Goal: Task Accomplishment & Management: Use online tool/utility

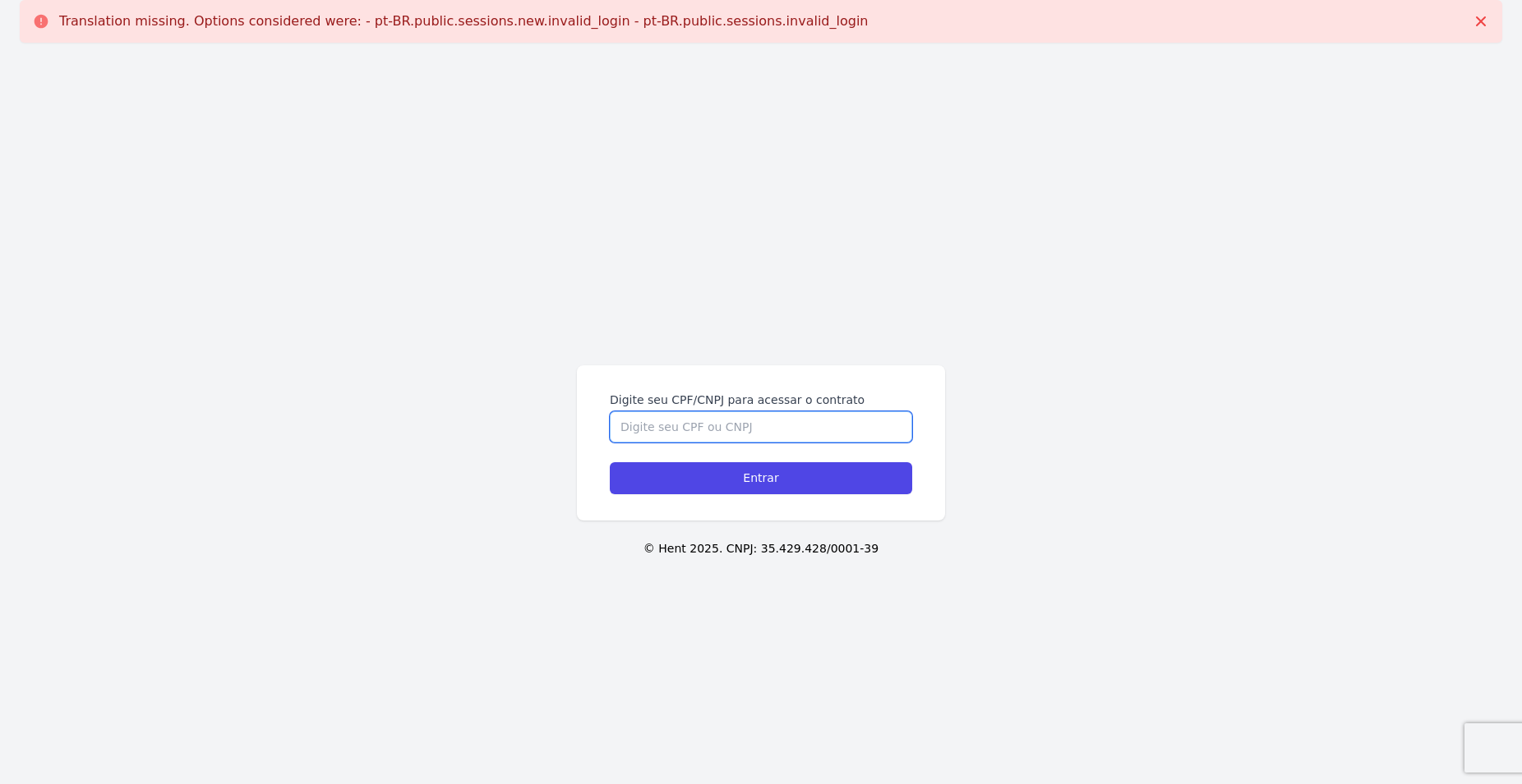
click at [675, 432] on input "Digite seu CPF/CNPJ para acessar o contrato" at bounding box center [761, 426] width 303 height 31
type input "11011039737"
click at [610, 463] on input "Entrar" at bounding box center [761, 479] width 303 height 32
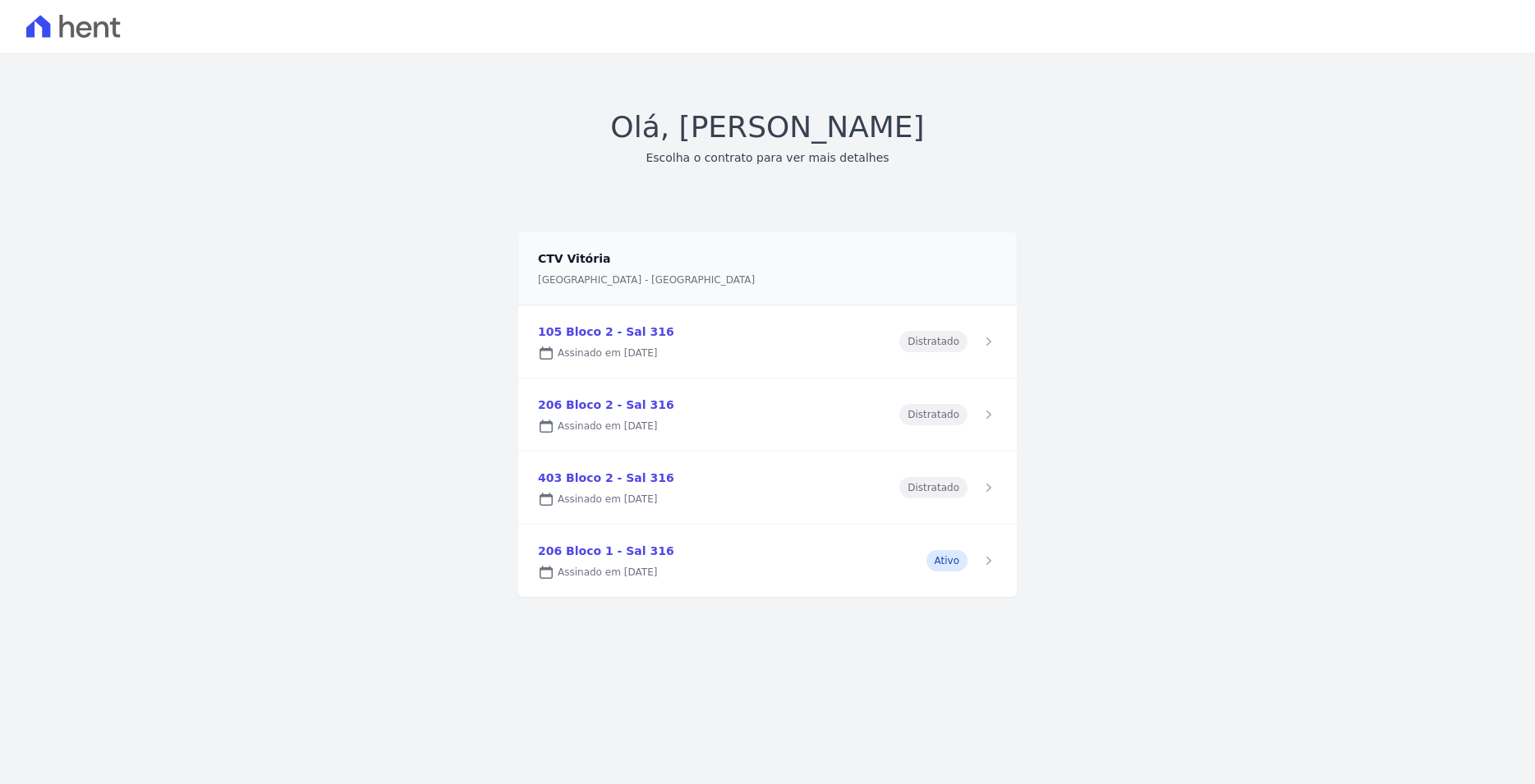
click at [951, 566] on link at bounding box center [767, 560] width 498 height 72
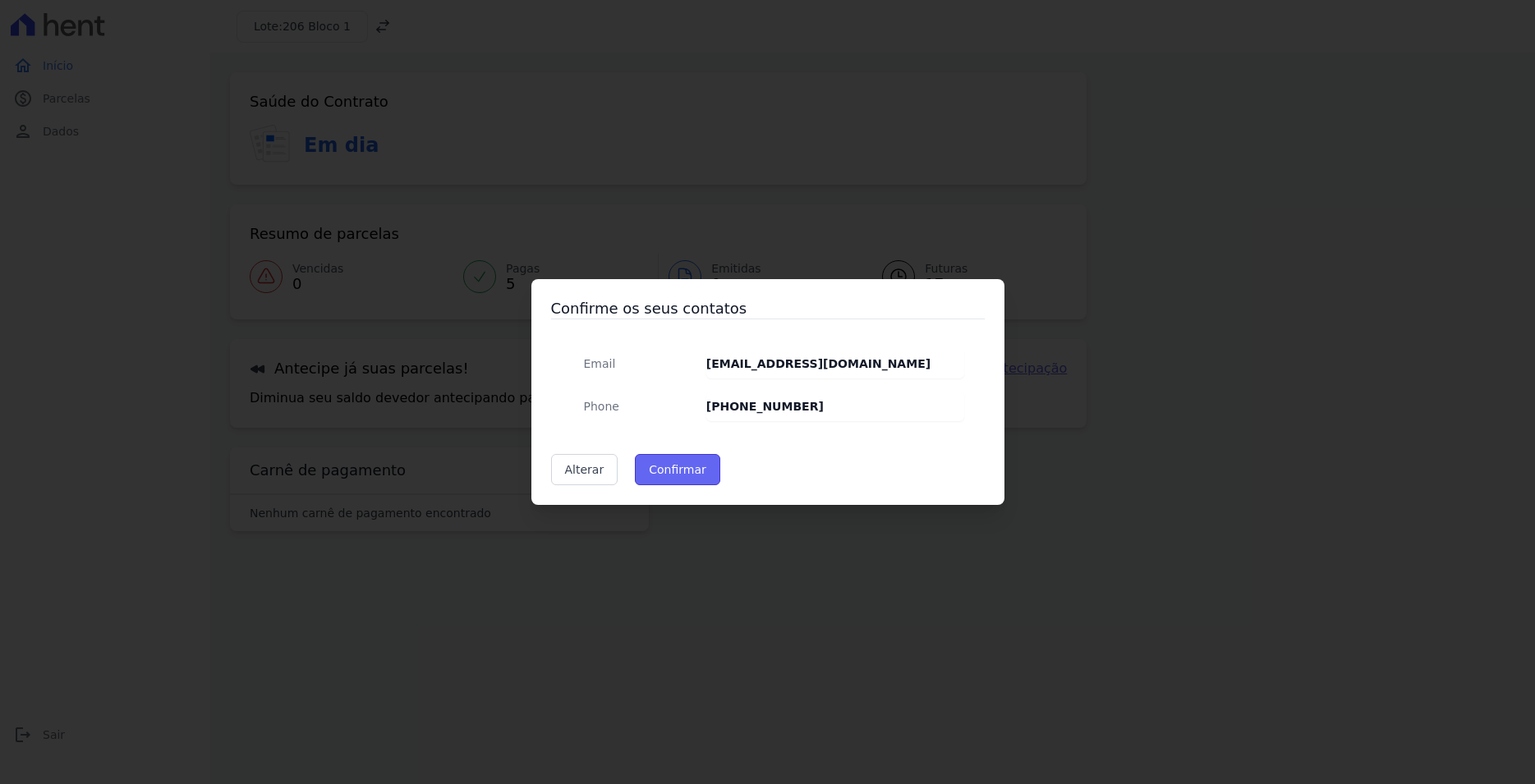
click at [673, 469] on button "Confirmar" at bounding box center [677, 470] width 86 height 31
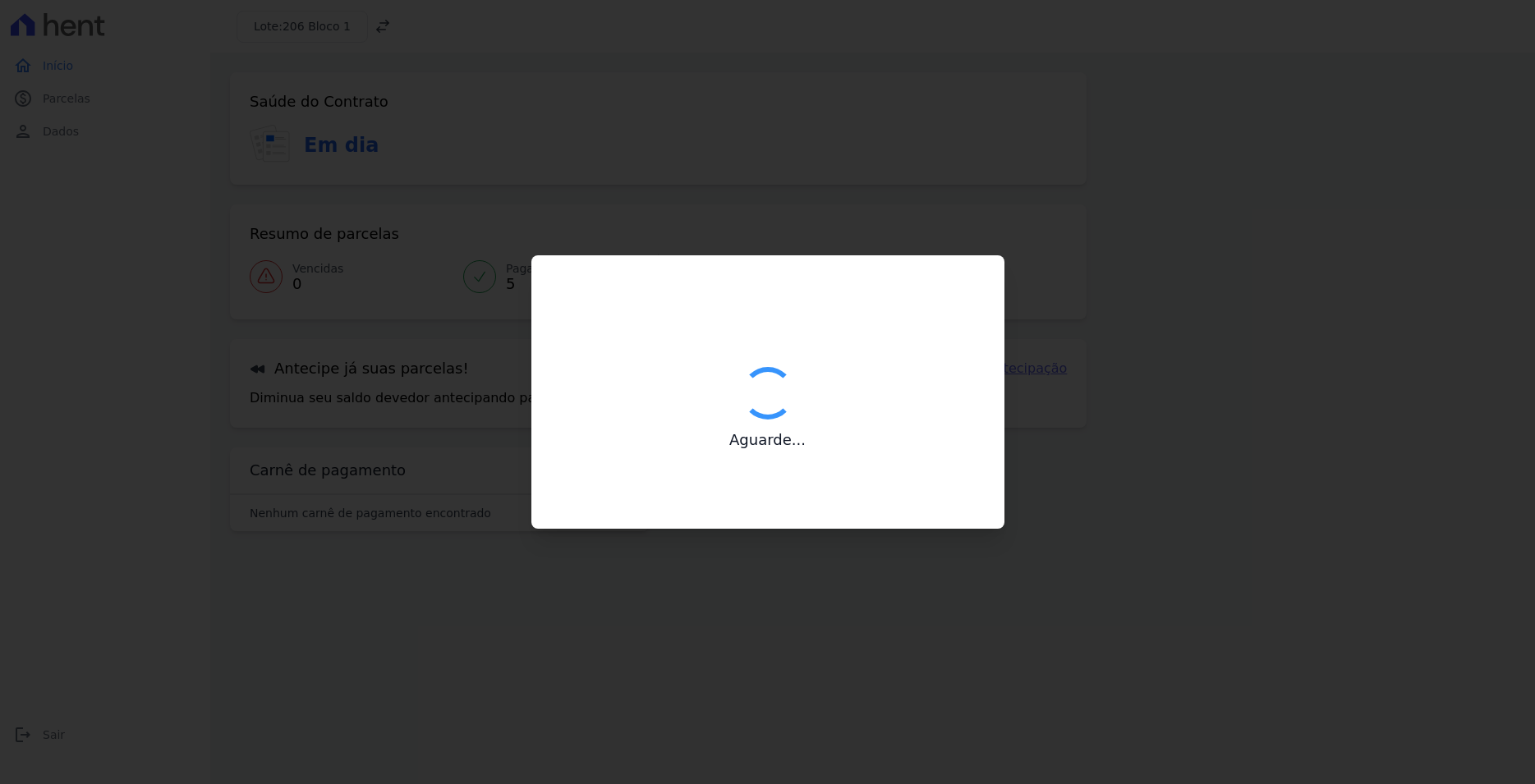
type input "Contatos confirmados com sucesso."
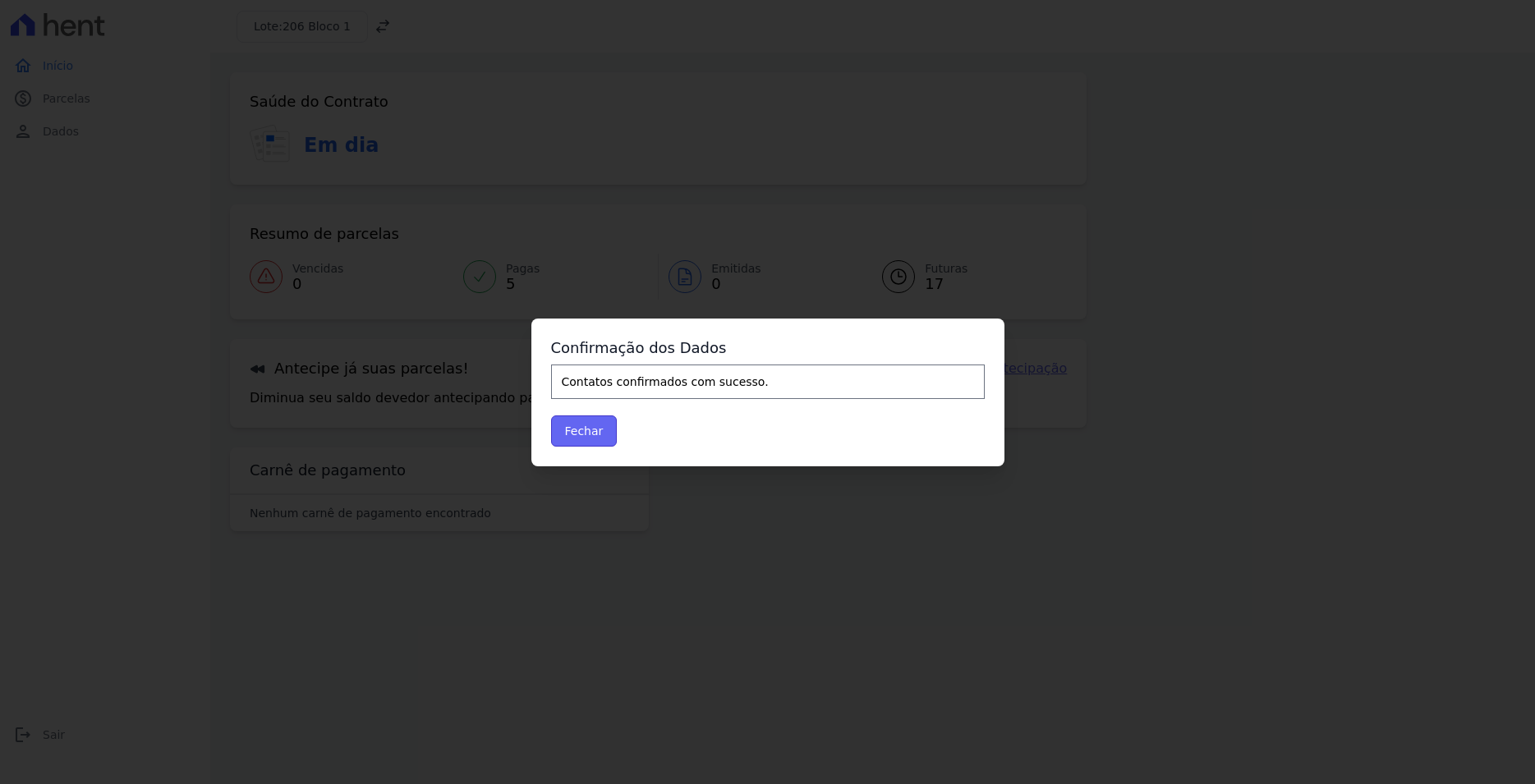
click at [585, 434] on button "Fechar" at bounding box center [584, 431] width 66 height 31
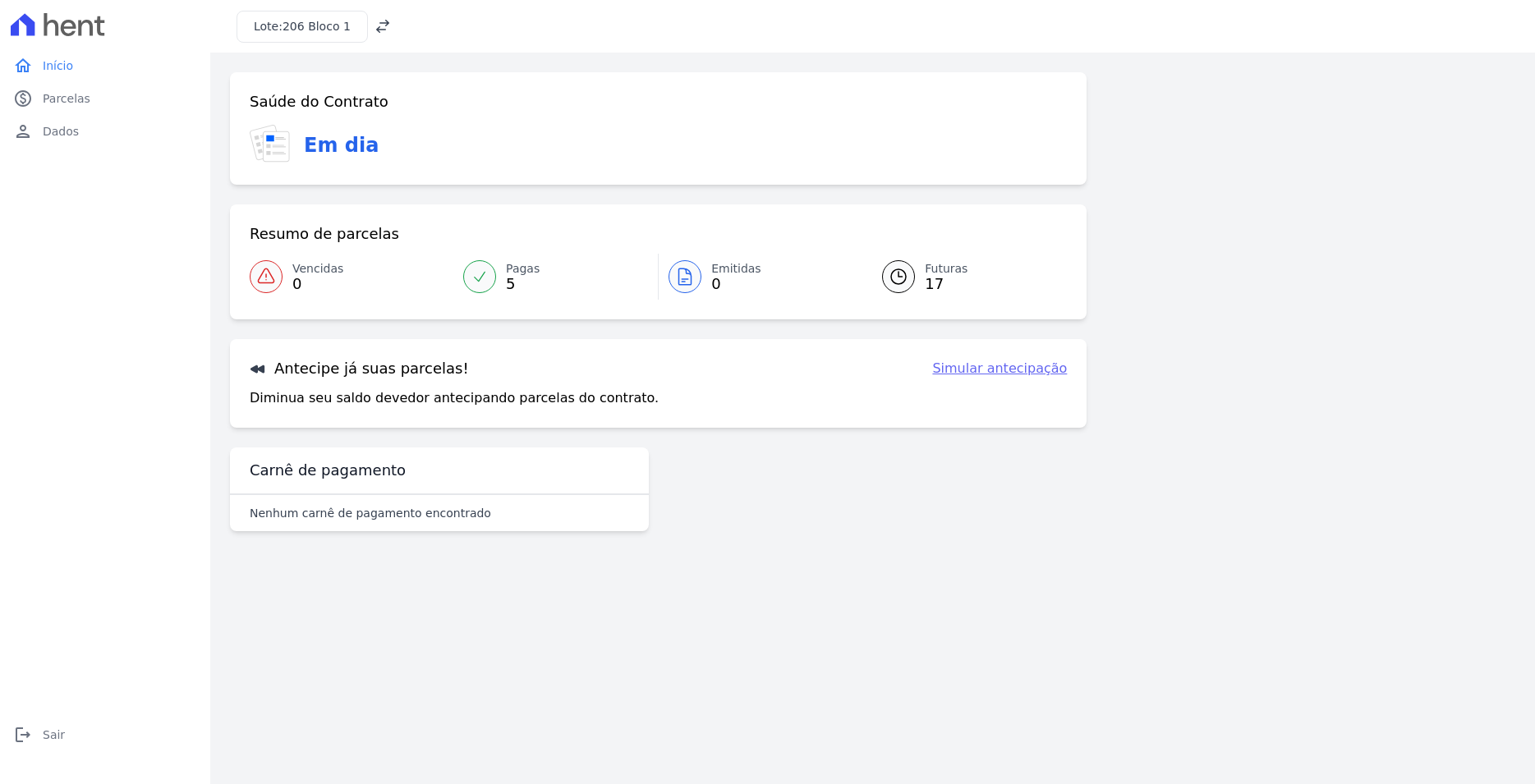
click at [907, 278] on icon at bounding box center [898, 276] width 19 height 19
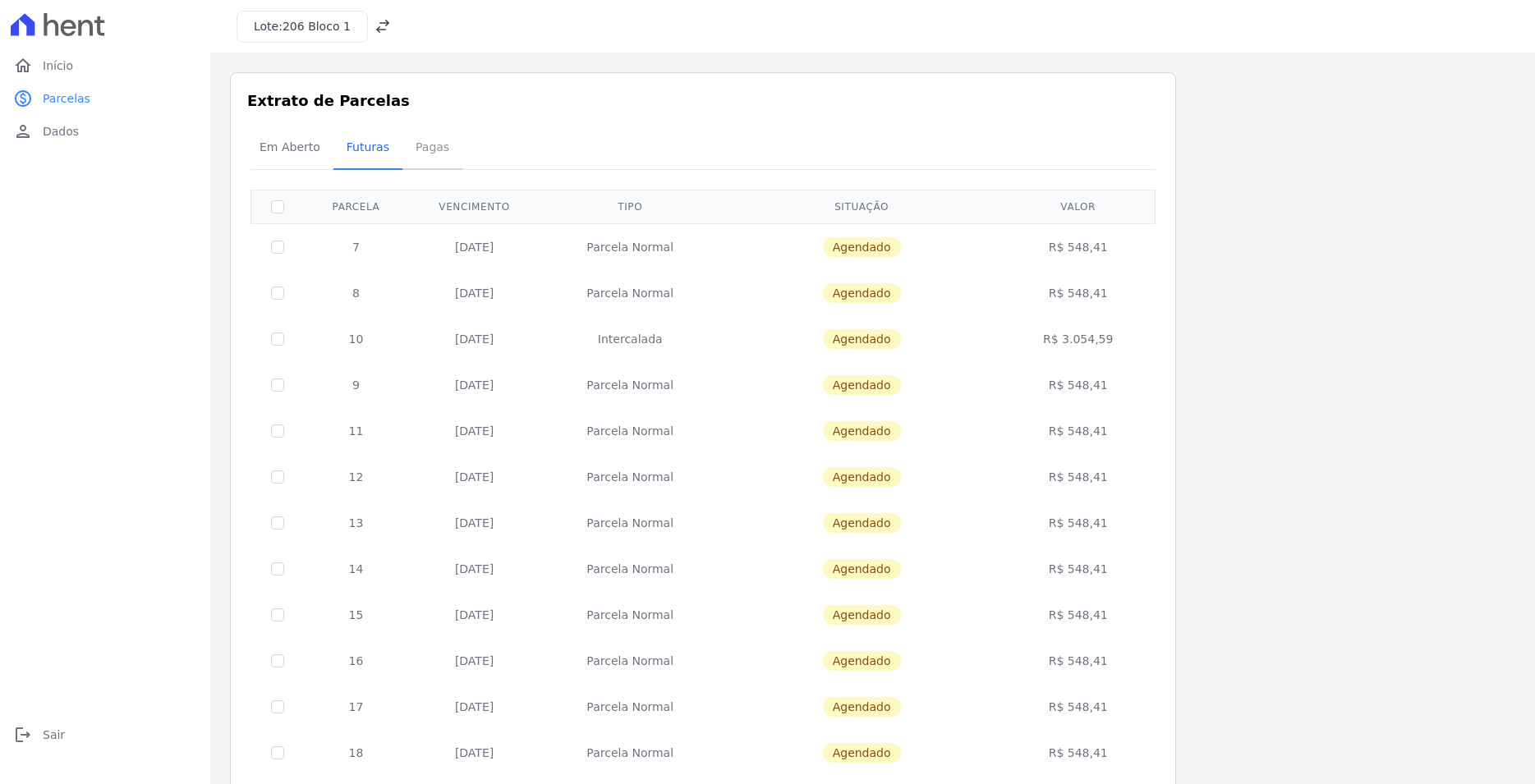
click at [409, 144] on span "Pagas" at bounding box center [432, 147] width 53 height 33
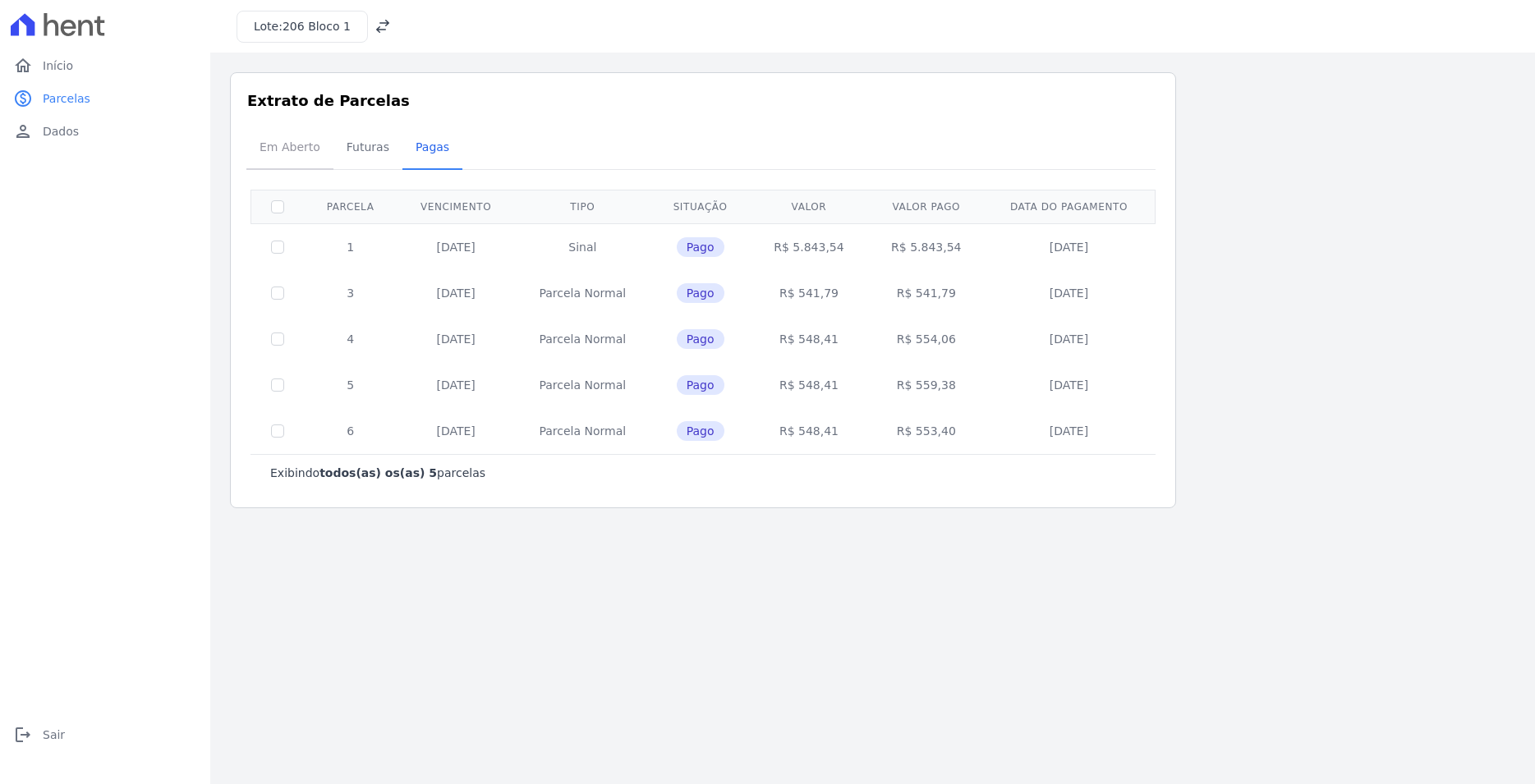
click at [300, 146] on span "Em Aberto" at bounding box center [290, 147] width 81 height 33
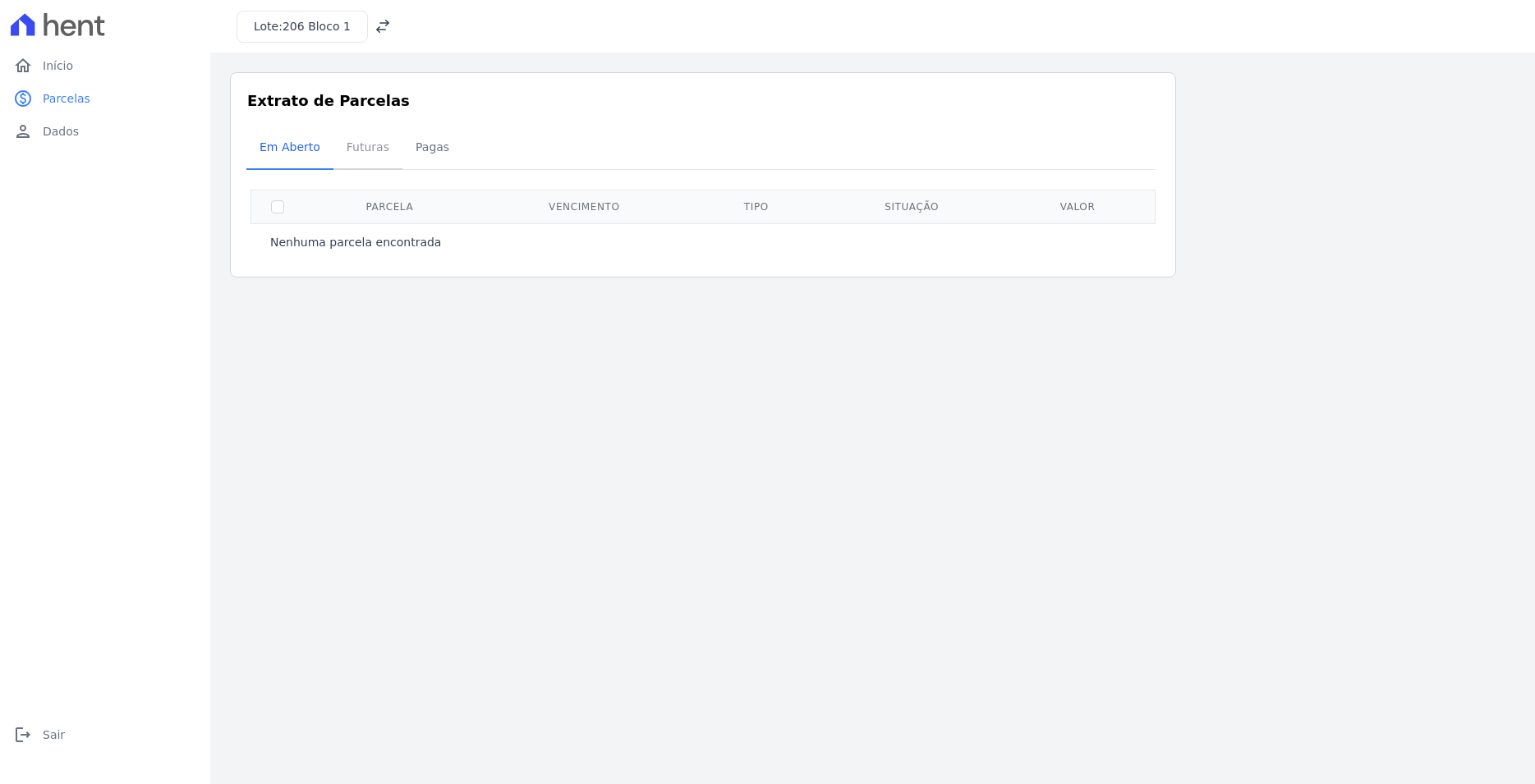
click at [372, 146] on span "Futuras" at bounding box center [368, 147] width 63 height 33
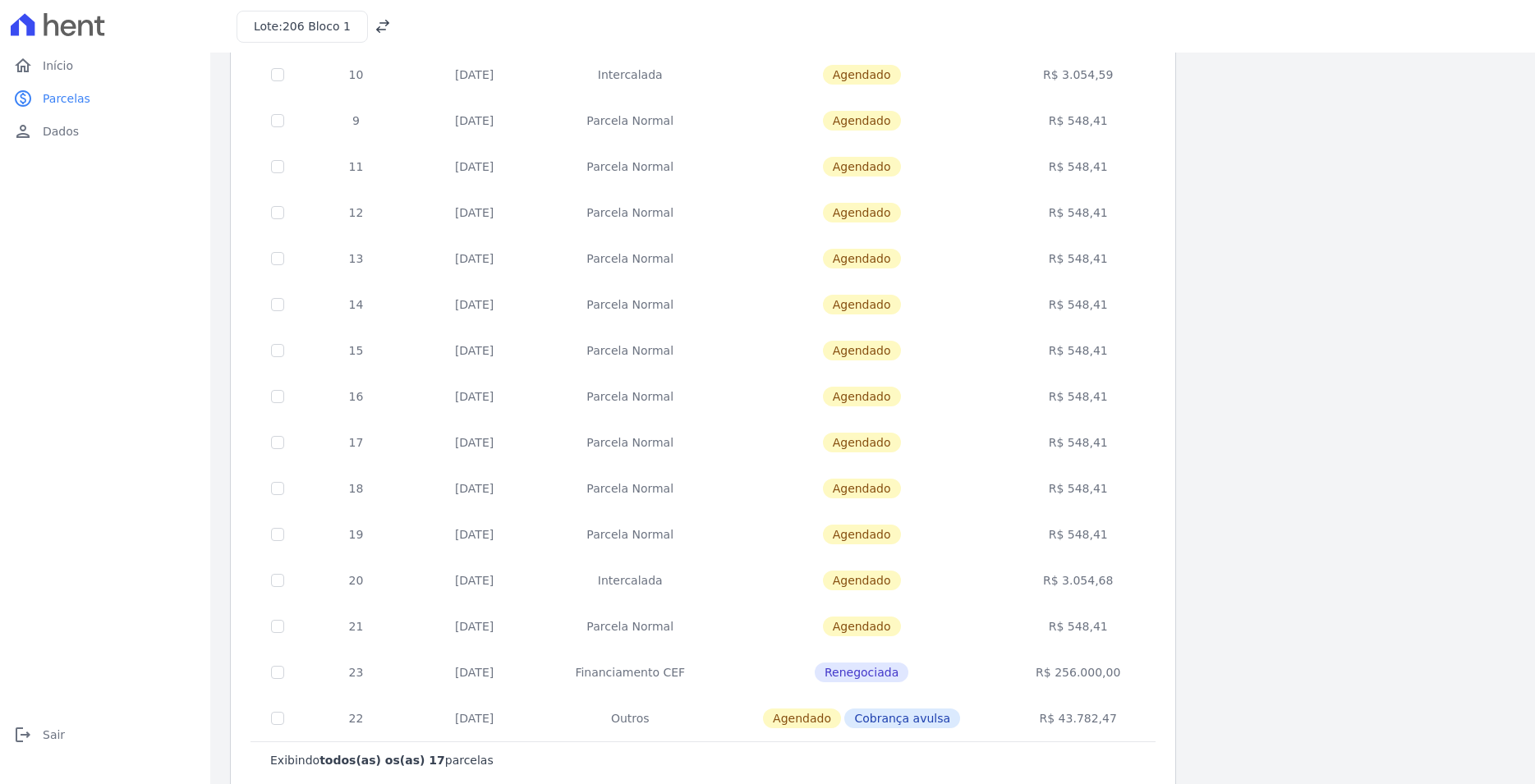
scroll to position [296, 0]
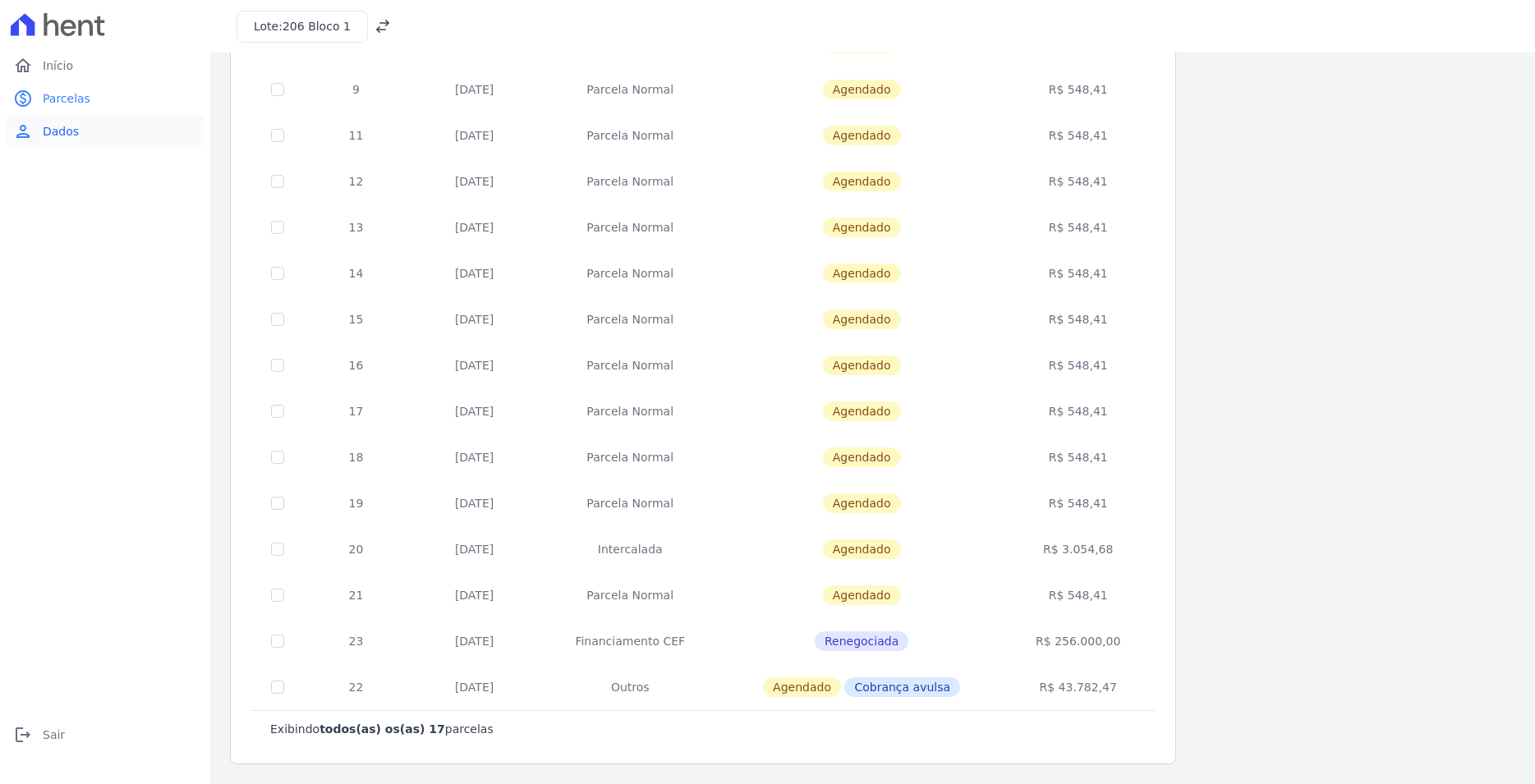
click at [61, 127] on span "Dados" at bounding box center [60, 131] width 36 height 16
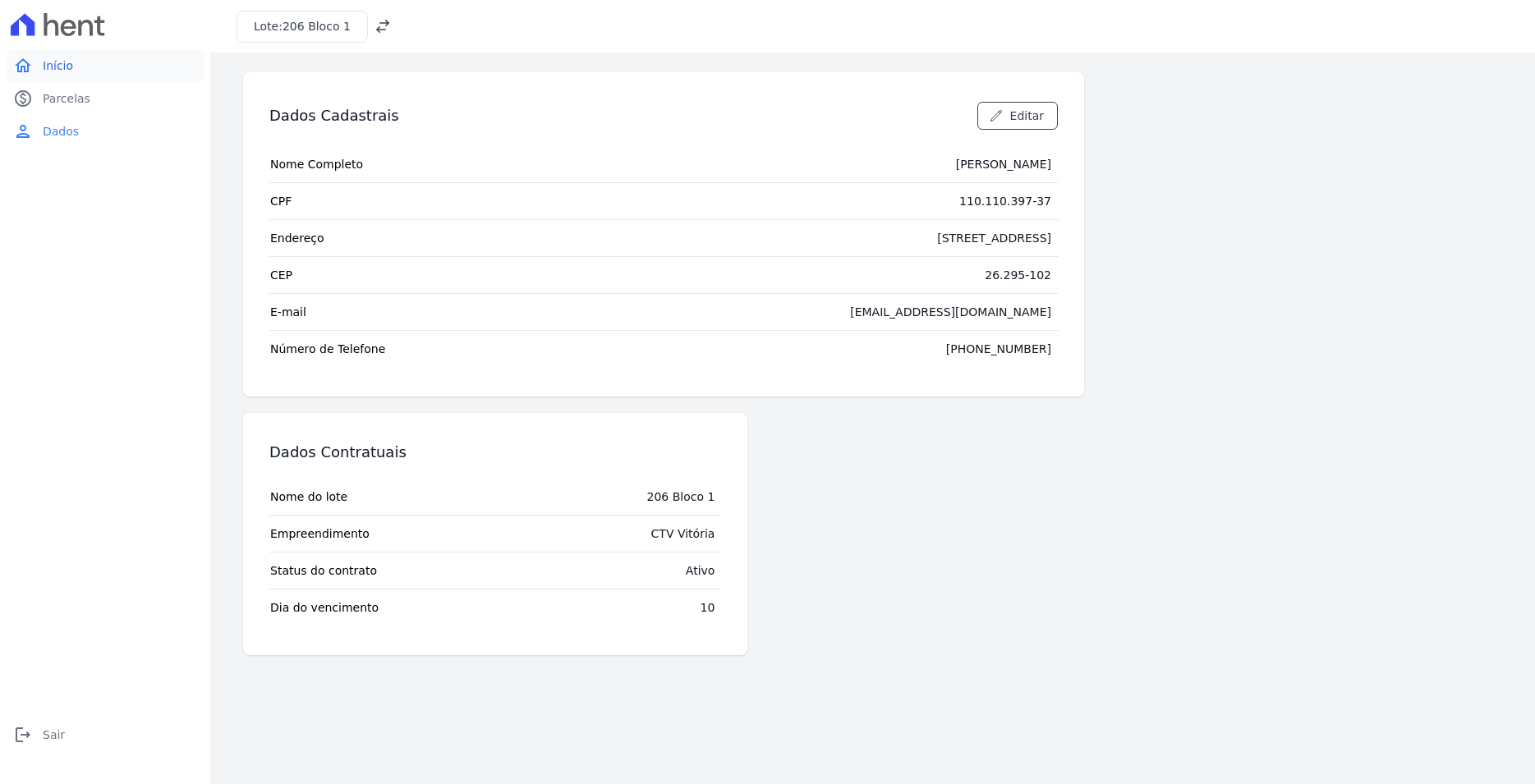
click at [60, 65] on span "Início" at bounding box center [58, 65] width 31 height 16
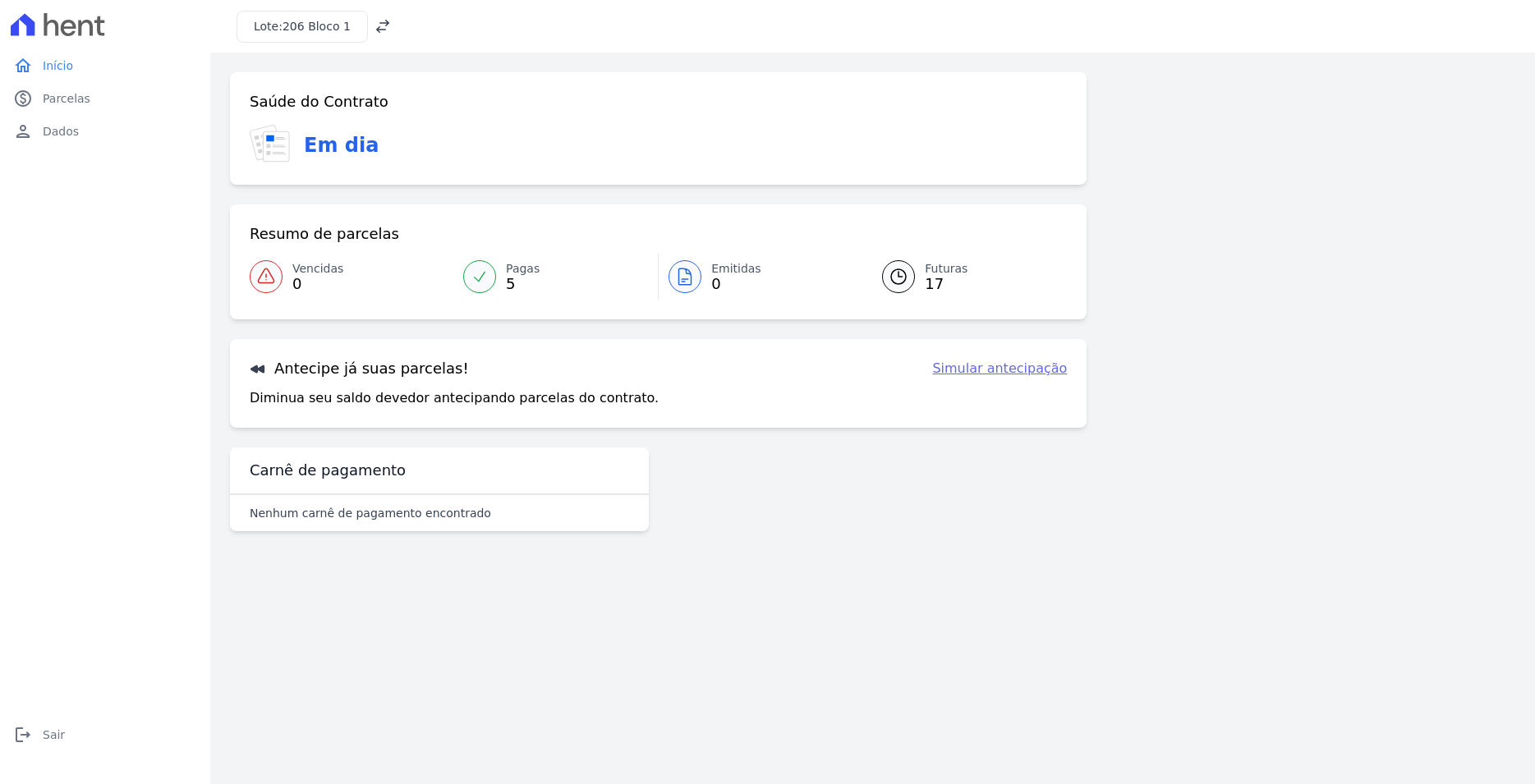
click at [693, 275] on icon at bounding box center [684, 276] width 19 height 19
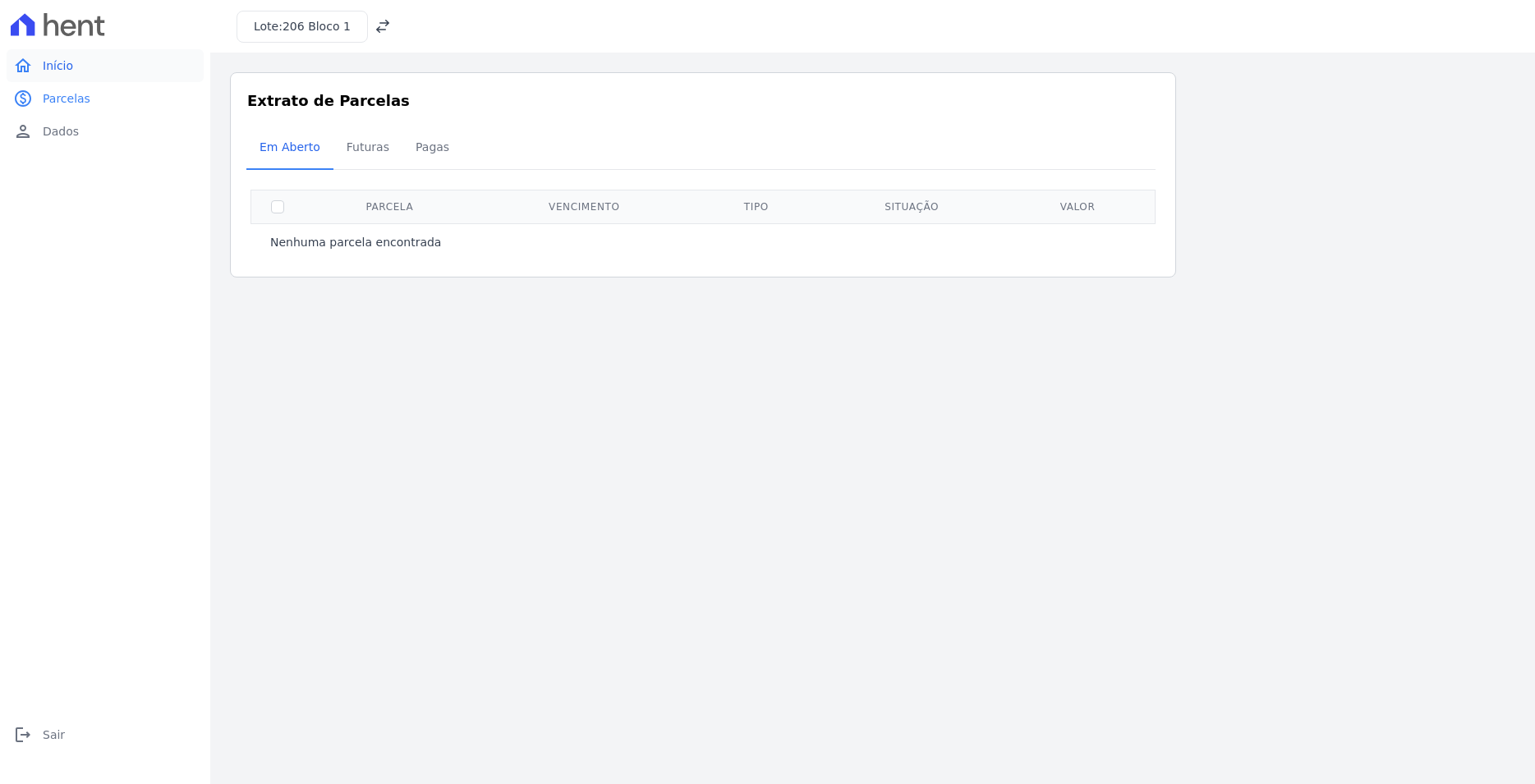
click at [49, 70] on span "Início" at bounding box center [58, 65] width 31 height 16
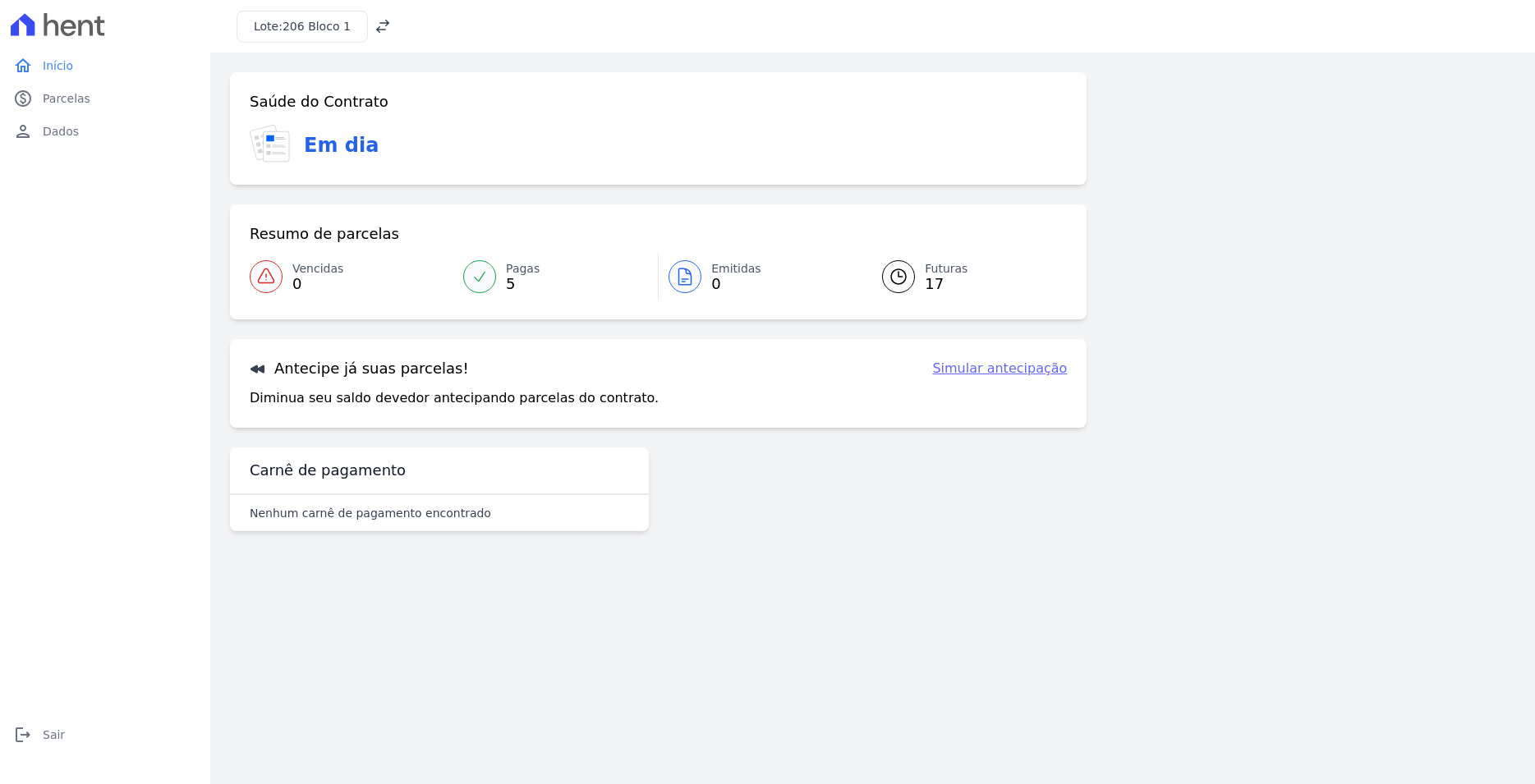
click at [892, 280] on icon at bounding box center [898, 276] width 14 height 14
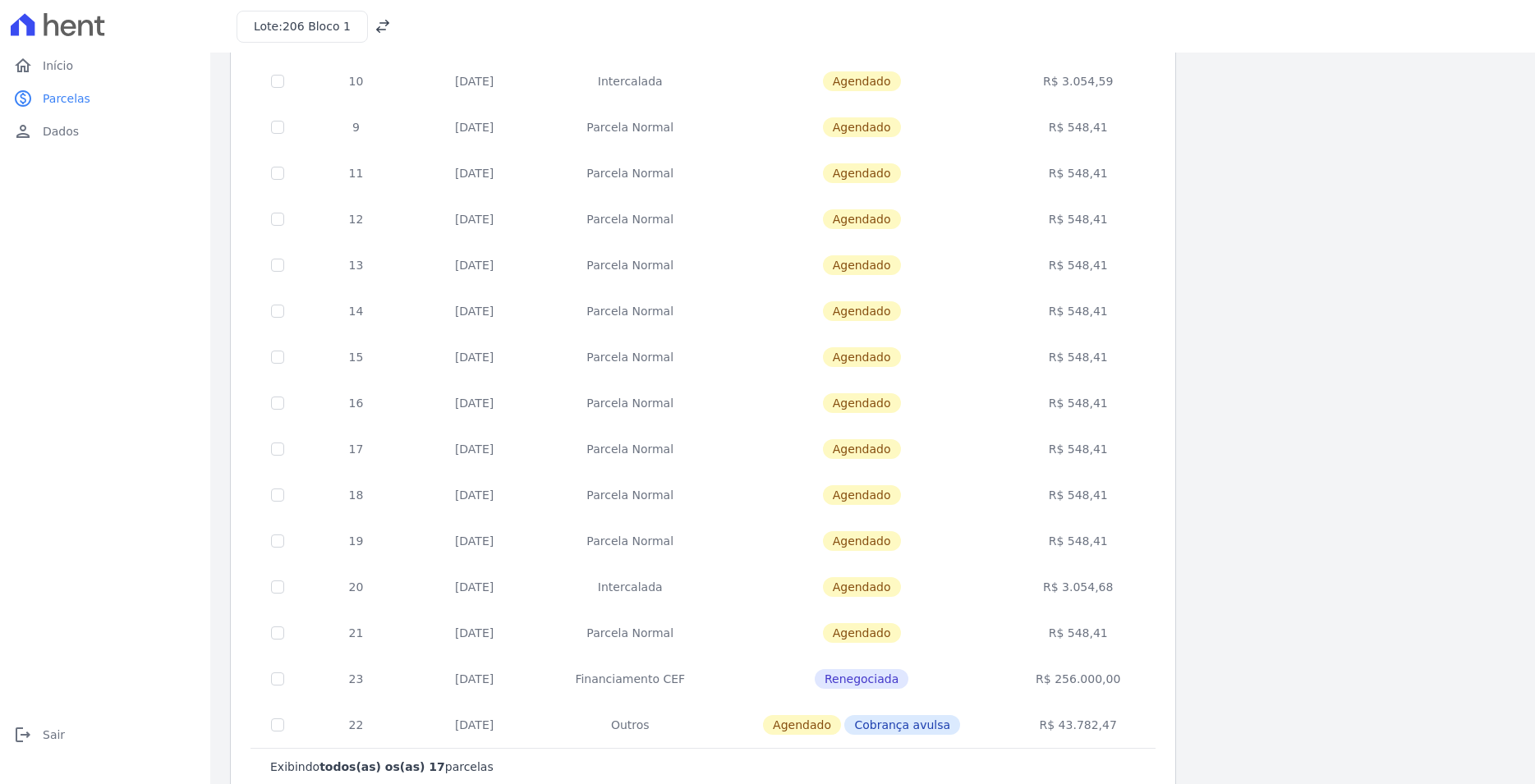
scroll to position [296, 0]
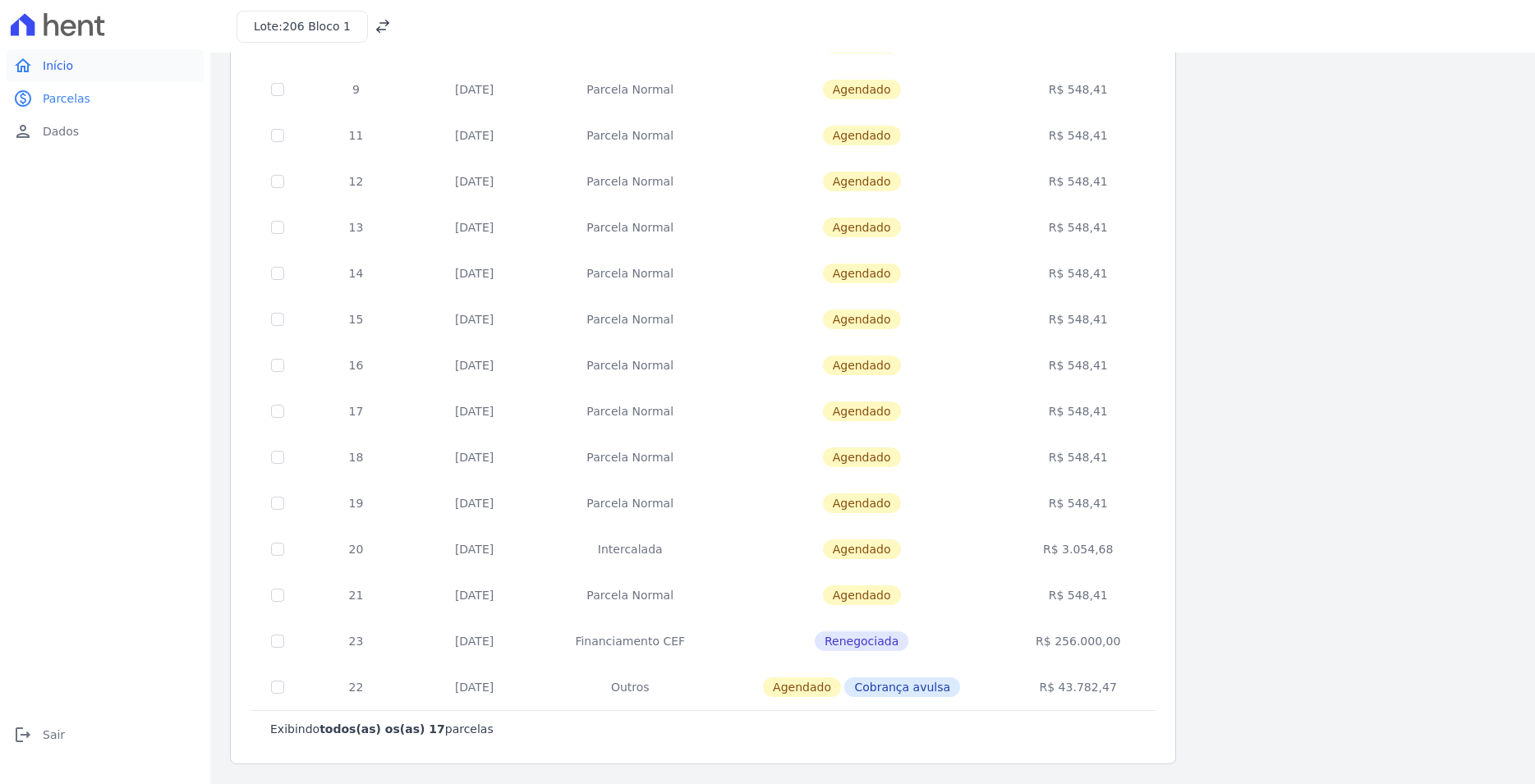
click at [52, 75] on link "home Início" at bounding box center [105, 65] width 197 height 33
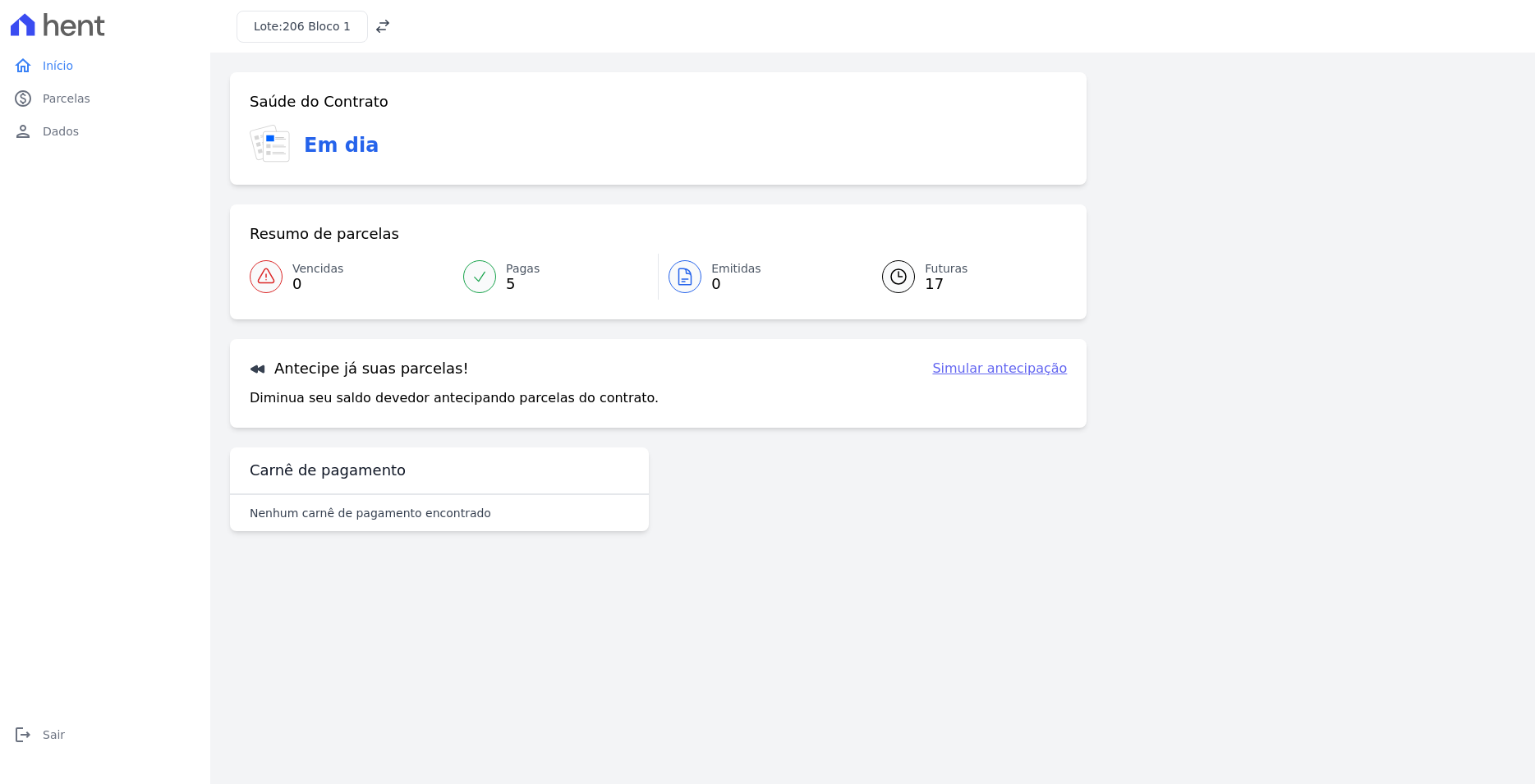
click at [380, 505] on p "Nenhum carnê de pagamento encontrado" at bounding box center [370, 513] width 242 height 16
click at [1004, 373] on link "Simular antecipação" at bounding box center [999, 368] width 135 height 19
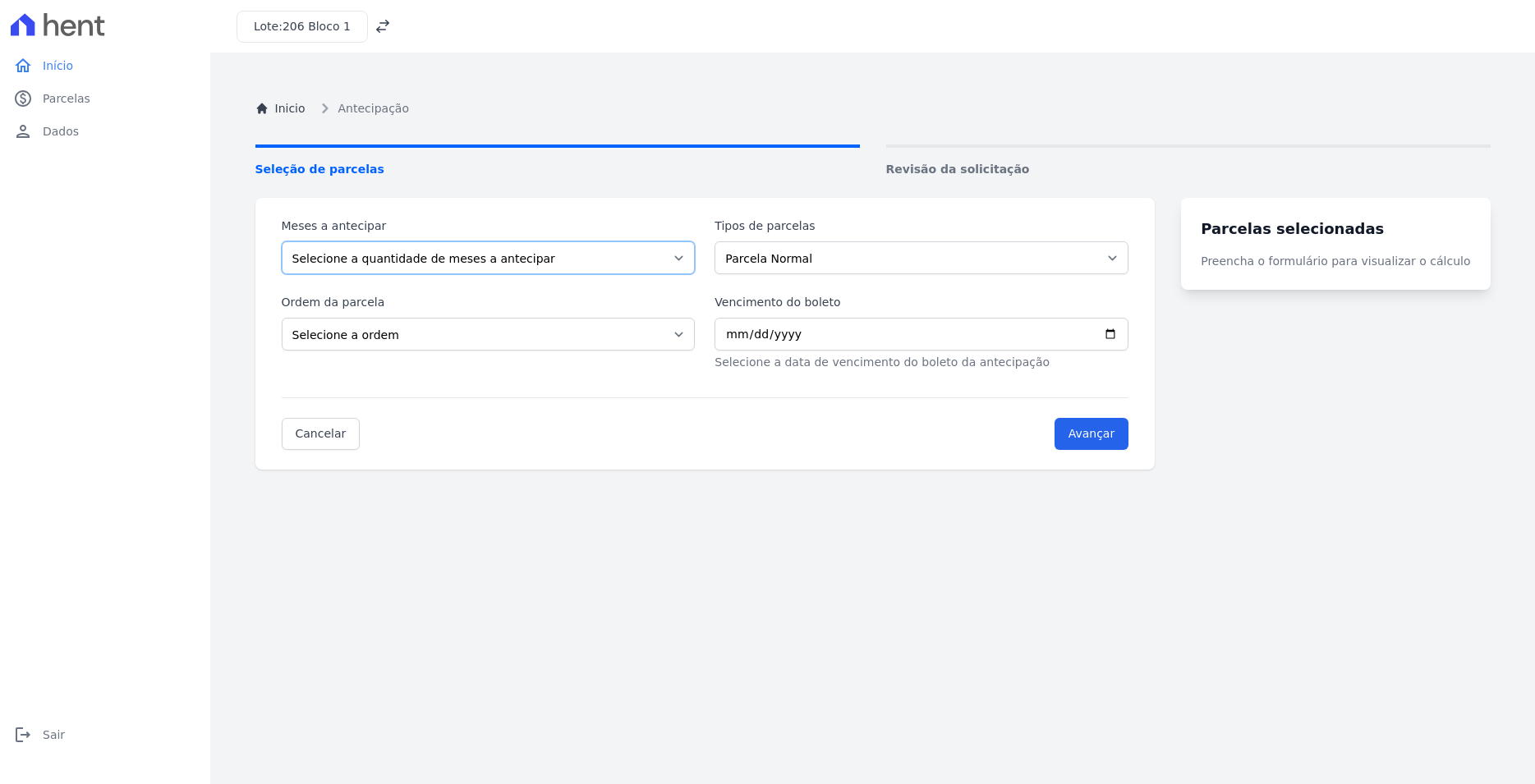
click at [281, 242] on select "Selecione a quantidade de meses a antecipar 1 2 3 4 5 6 7 8 9 10 11 12 13" at bounding box center [488, 258] width 414 height 33
select select "6"
click option "6" at bounding box center [0, 0] width 0 height 0
click at [715, 242] on select "Parcela Normal Intercalada Financiamento CEF Outros" at bounding box center [921, 258] width 414 height 33
click option "Parcela Normal" at bounding box center [0, 0] width 0 height 0
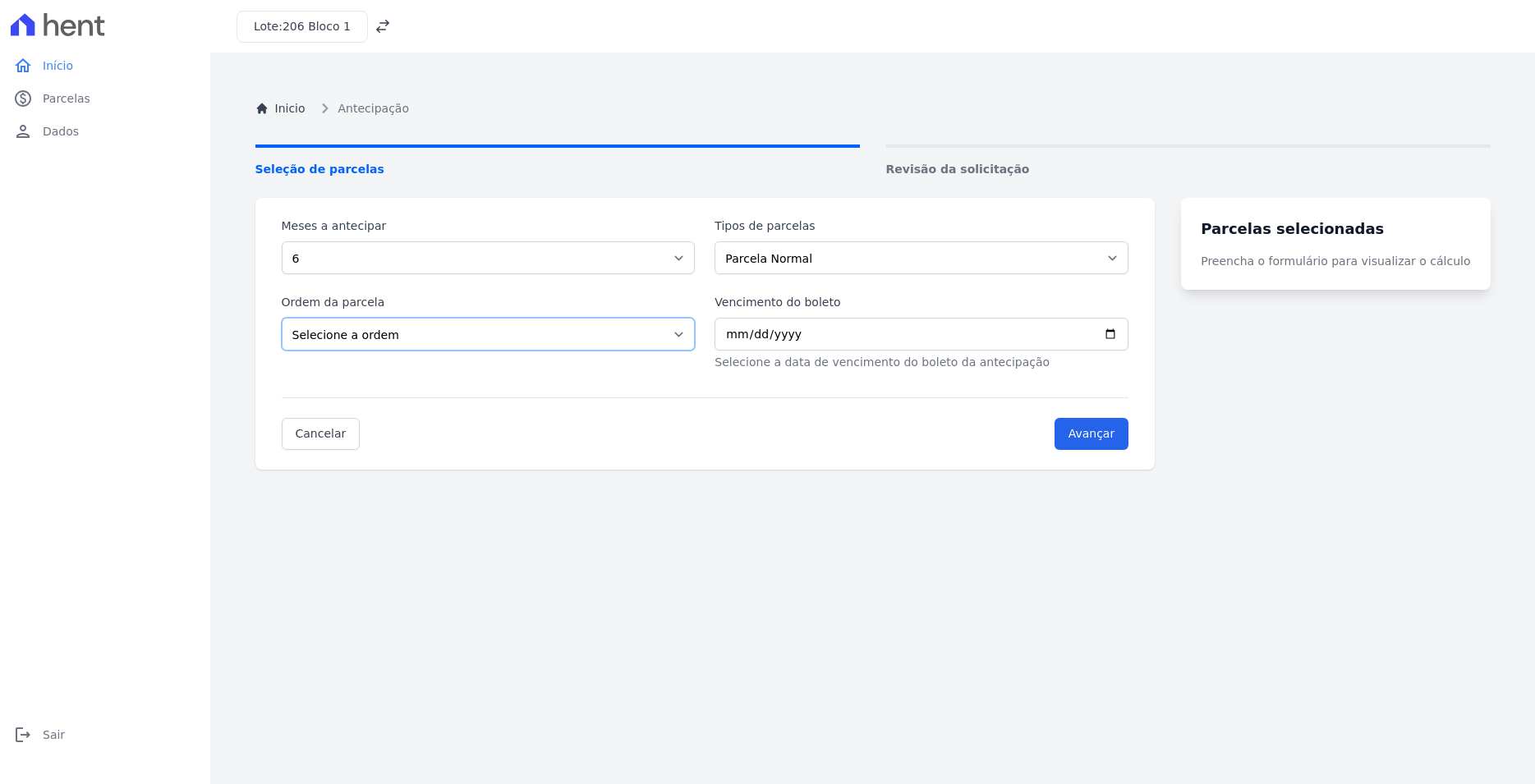
click at [281, 318] on select "Selecione a ordem Últimas parcelas Primeiras parcelas" at bounding box center [488, 334] width 414 height 33
select select "beginning"
click option "Primeiras parcelas" at bounding box center [0, 0] width 0 height 0
click at [1128, 336] on input "Vencimento do boleto" at bounding box center [921, 334] width 414 height 33
click at [1129, 437] on input "Avançar" at bounding box center [1092, 434] width 75 height 32
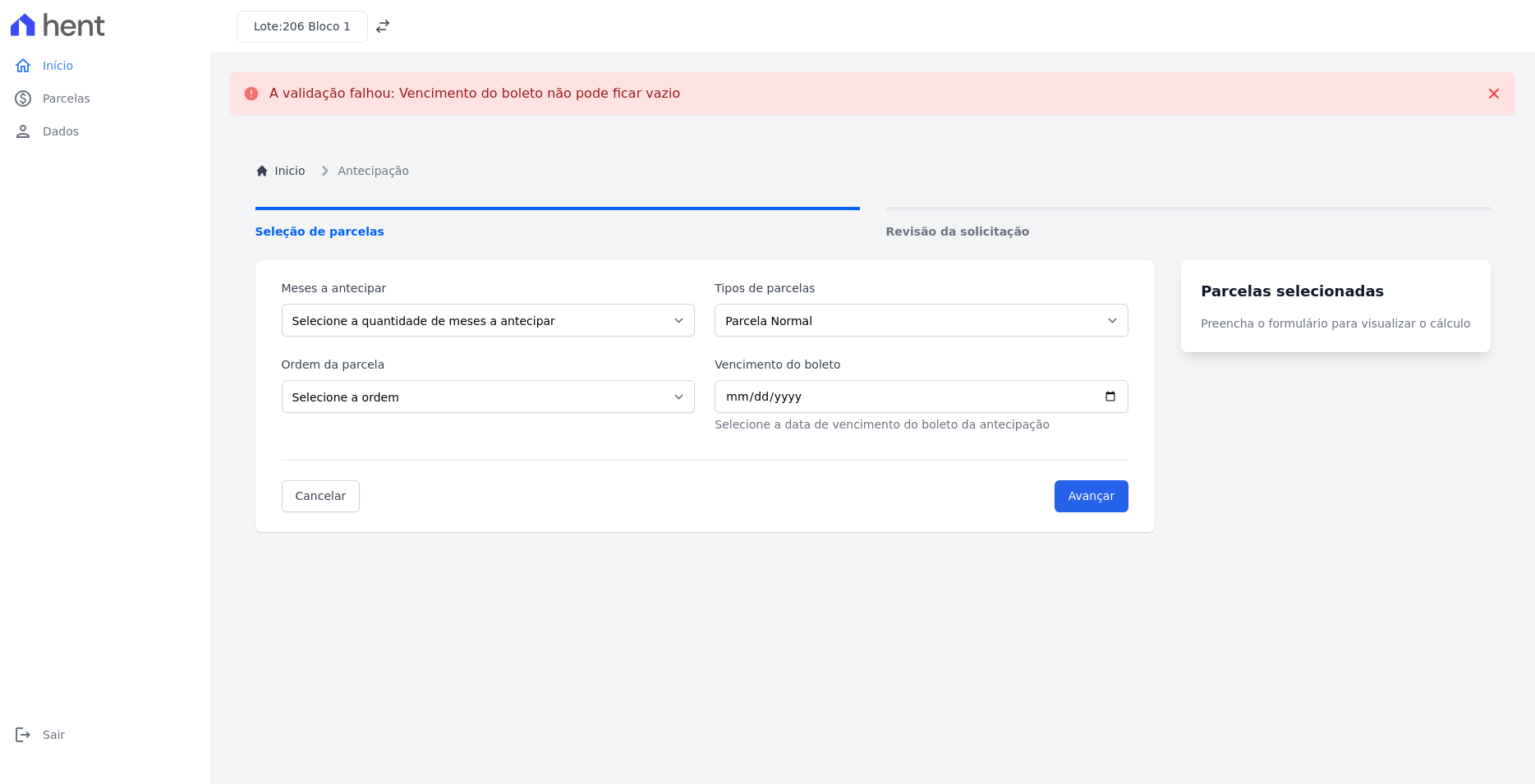
click at [1129, 437] on form "Meses a antecipar Selecione a quantidade de meses a antecipar 1 2 3 4 5 6 7 8 9…" at bounding box center [705, 396] width 848 height 232
click at [1128, 401] on input "Vencimento do boleto" at bounding box center [921, 397] width 414 height 33
click at [1128, 398] on input "2025-09-10" at bounding box center [921, 397] width 414 height 33
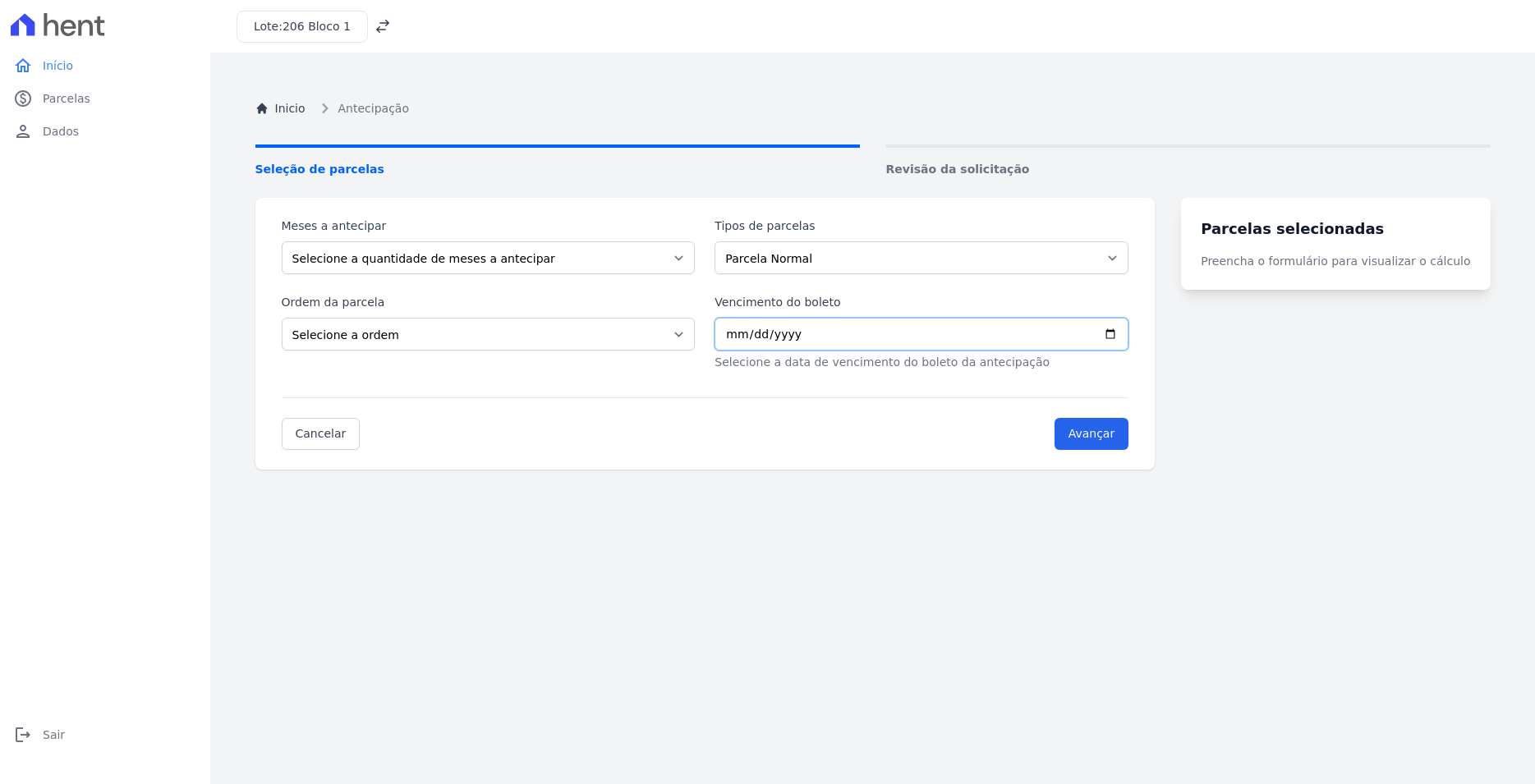
type input "2025-10-10"
click at [1126, 436] on input "Avançar" at bounding box center [1092, 434] width 75 height 32
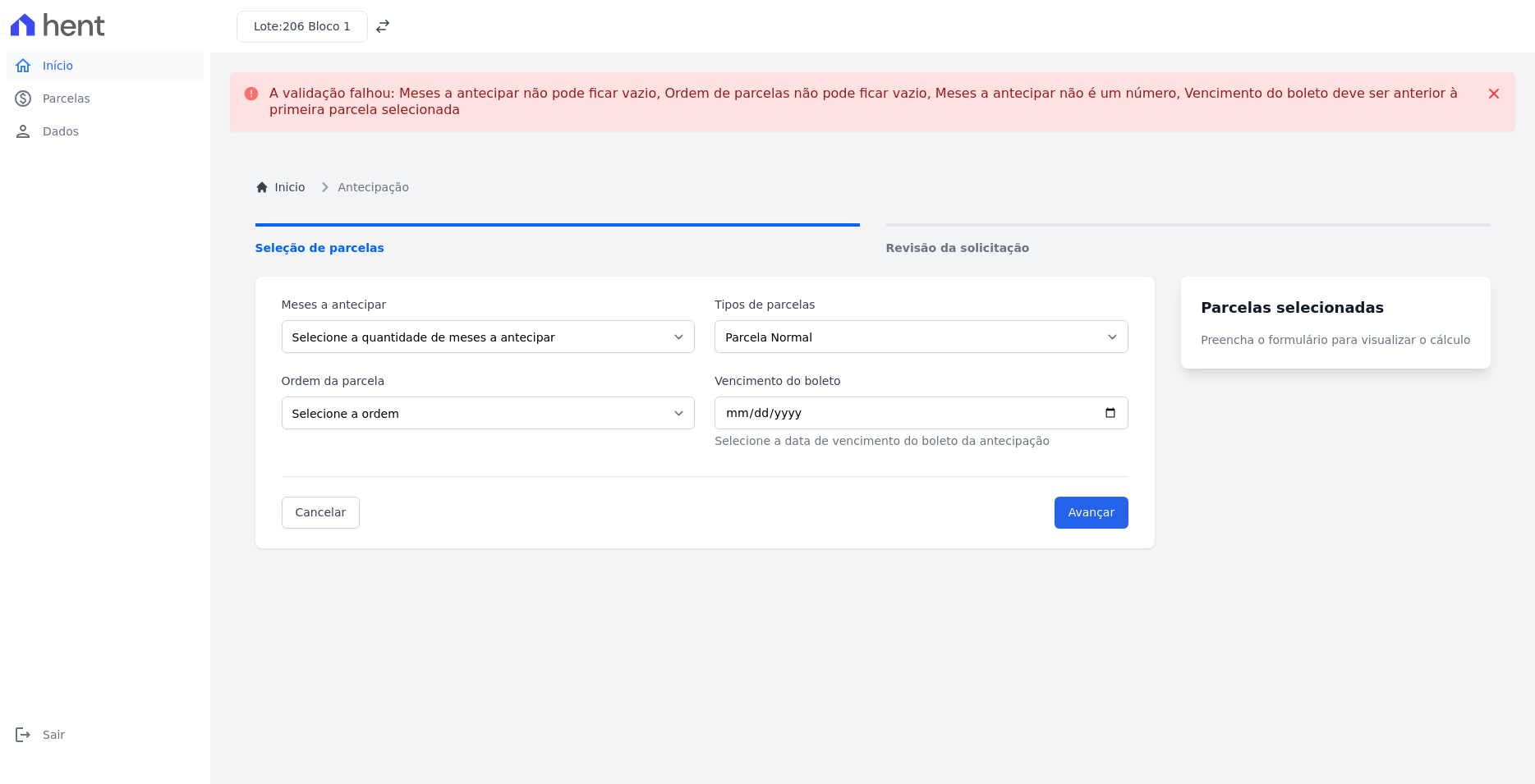
click at [58, 61] on span "Início" at bounding box center [58, 65] width 31 height 16
